Goal: Check status: Check status

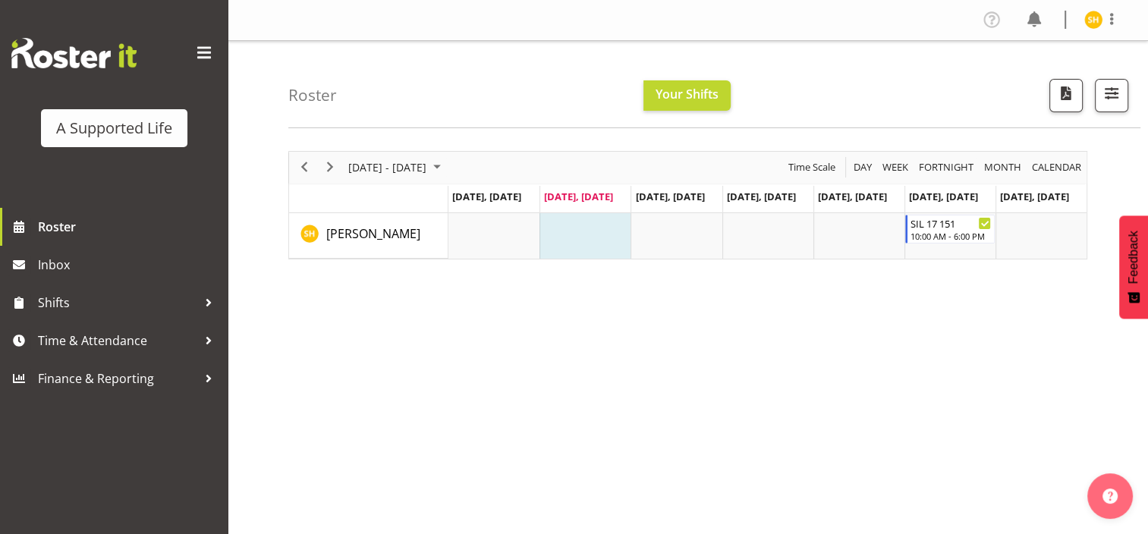
click at [574, 245] on td "Timeline Week of August 26, 2025" at bounding box center [585, 236] width 91 height 46
click at [651, 236] on td "Timeline Week of August 26, 2025" at bounding box center [676, 236] width 91 height 46
click at [674, 88] on span "Your Shifts" at bounding box center [687, 94] width 63 height 17
click at [767, 228] on td "Timeline Week of August 26, 2025" at bounding box center [768, 236] width 91 height 46
click at [921, 230] on div "10:00 AM - 6:00 PM" at bounding box center [951, 235] width 81 height 12
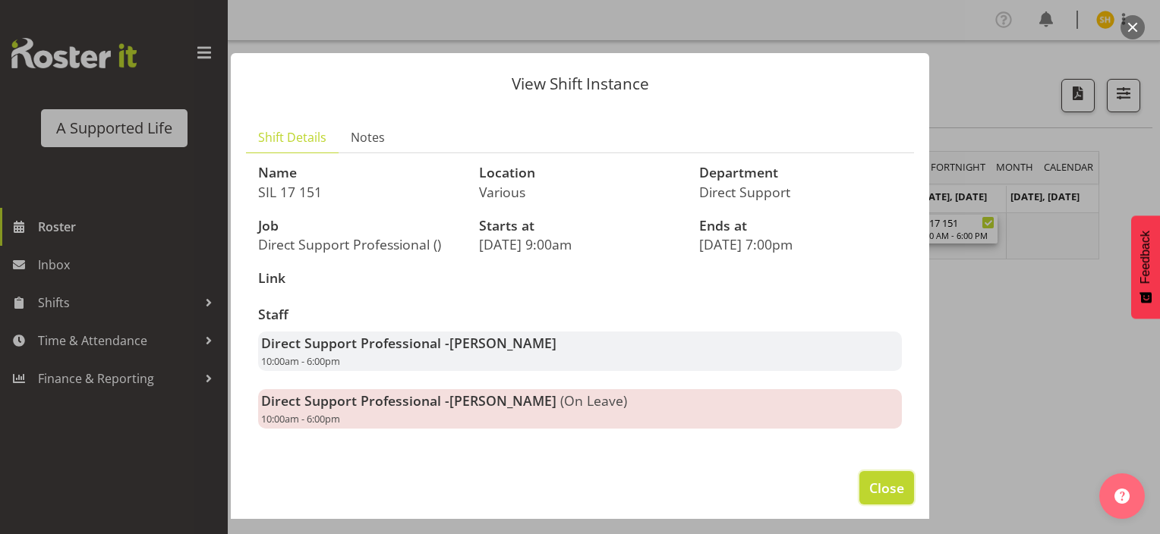
click at [877, 490] on span "Close" at bounding box center [886, 488] width 35 height 20
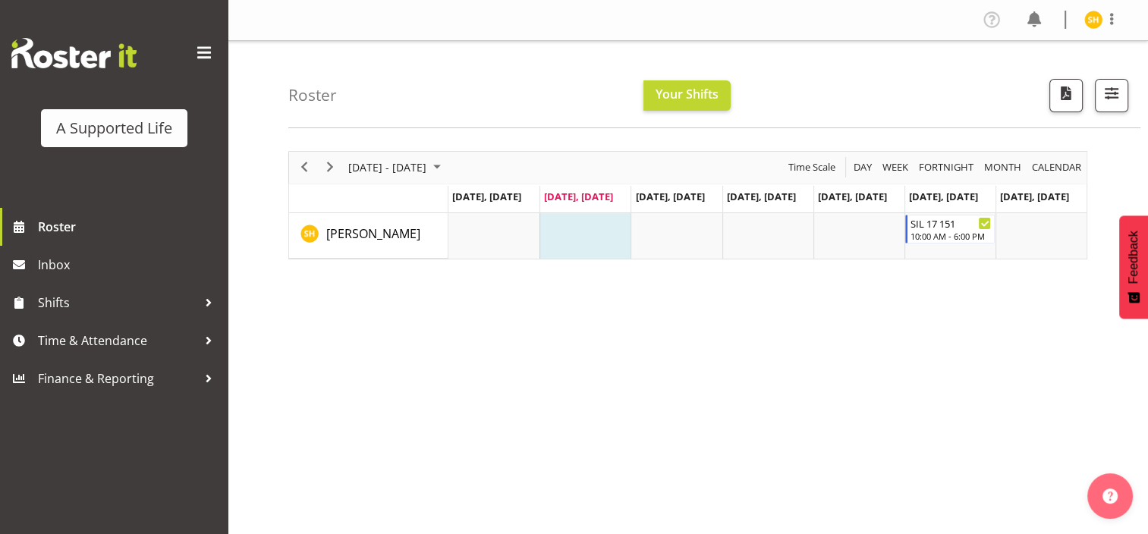
click at [305, 156] on div "previous period" at bounding box center [304, 168] width 26 height 32
click at [325, 164] on span "Next" at bounding box center [330, 167] width 18 height 19
click at [744, 245] on td "Timeline Week of August 26, 2025" at bounding box center [768, 236] width 91 height 46
click at [768, 195] on span "[DATE], [DATE]" at bounding box center [761, 197] width 69 height 14
